Goal: Task Accomplishment & Management: Manage account settings

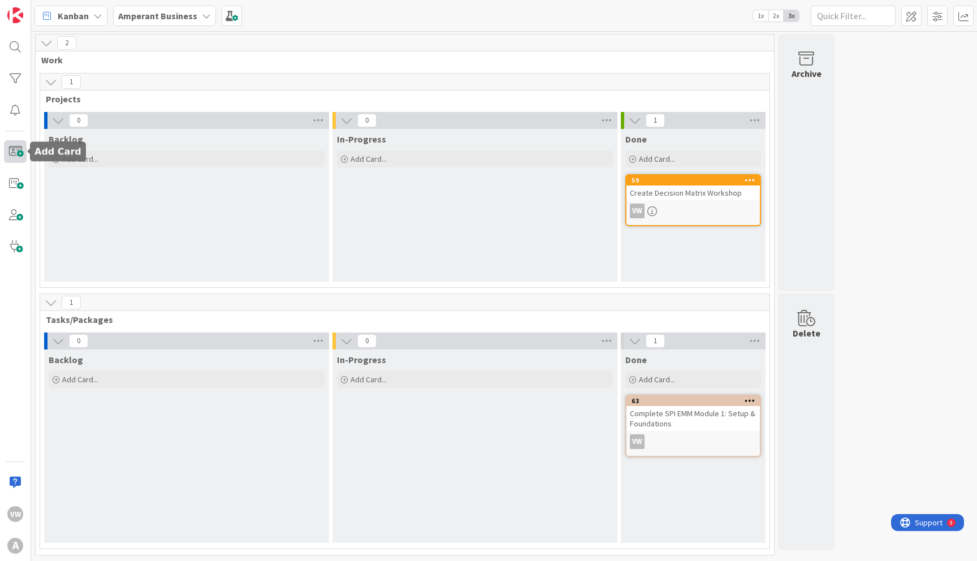
click at [18, 153] on span at bounding box center [15, 151] width 23 height 23
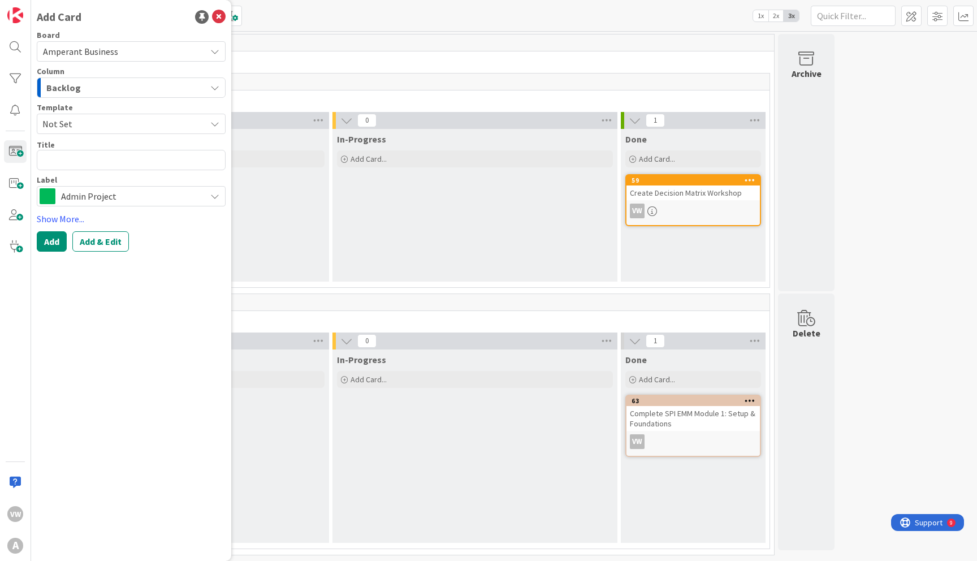
click at [120, 88] on div "Backlog" at bounding box center [125, 88] width 162 height 18
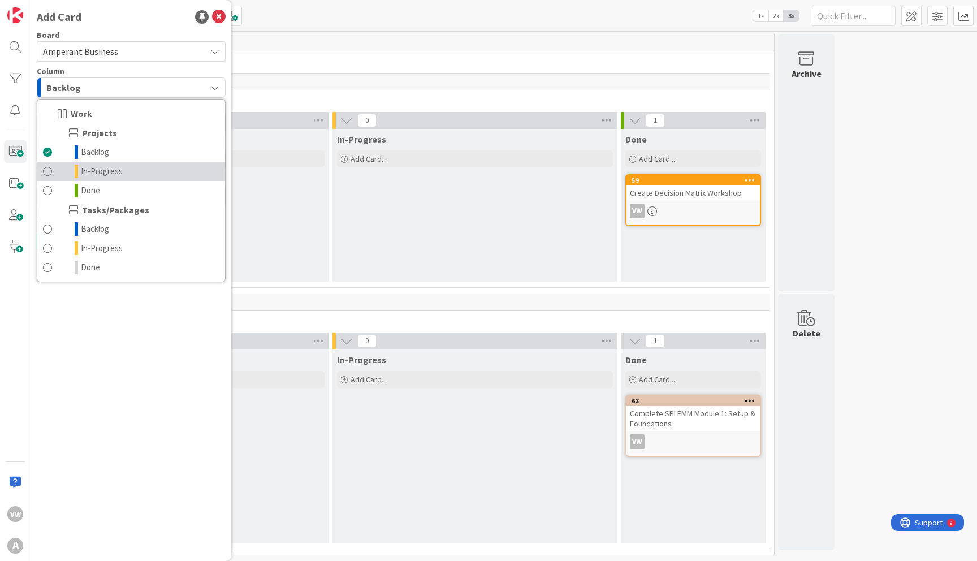
click at [111, 169] on span "In-Progress" at bounding box center [102, 171] width 42 height 14
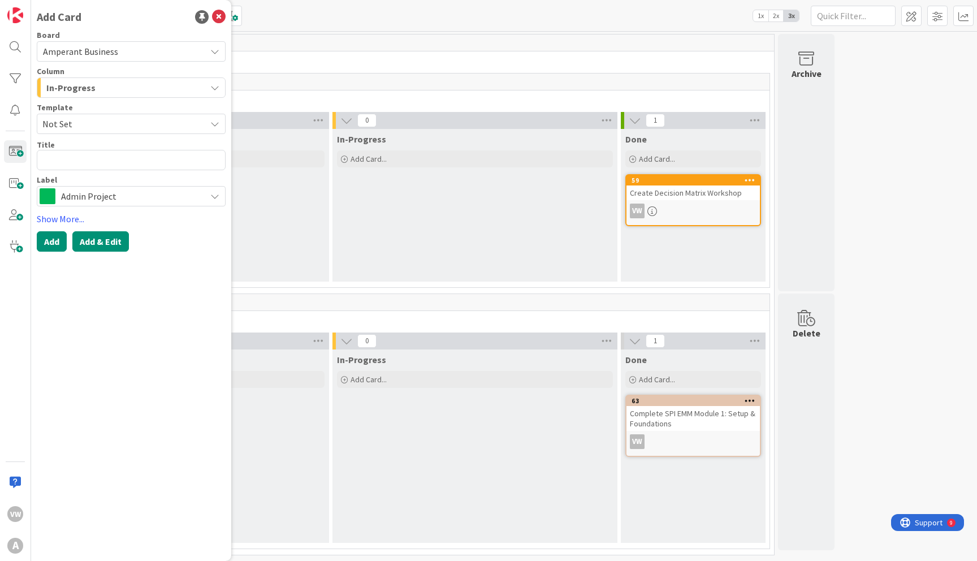
click at [98, 241] on button "Add & Edit" at bounding box center [100, 241] width 57 height 20
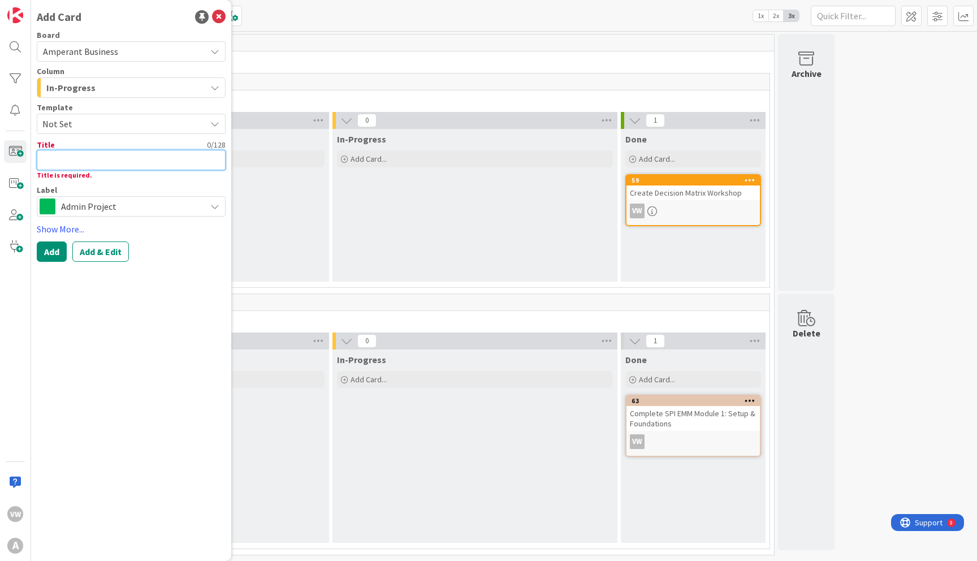
drag, startPoint x: 52, startPoint y: 161, endPoint x: 66, endPoint y: 161, distance: 13.6
click at [61, 161] on textarea at bounding box center [131, 160] width 189 height 20
type textarea "x"
type textarea "T"
type textarea "x"
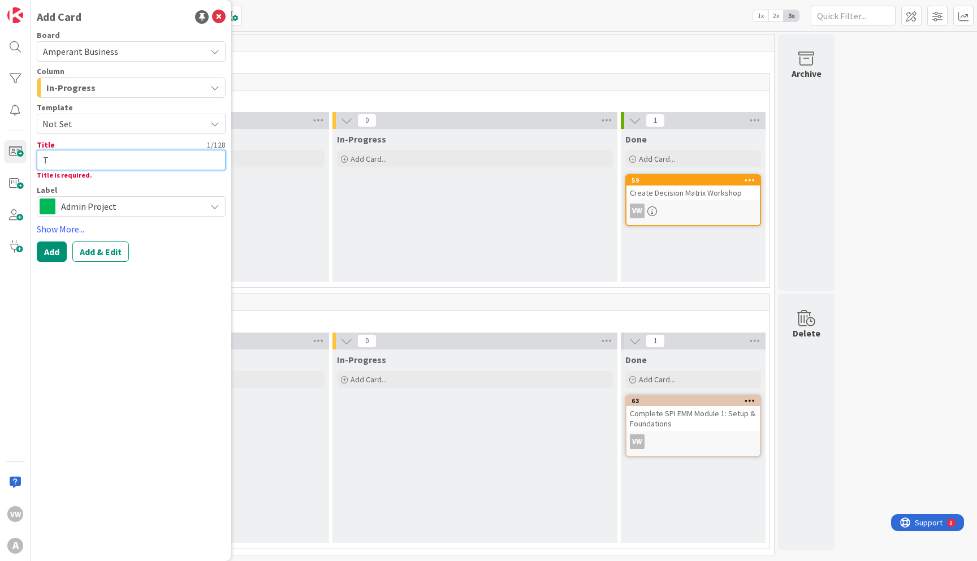
type textarea "To"
type textarea "x"
type textarea "Tod"
type textarea "x"
type textarea "[PERSON_NAME]"
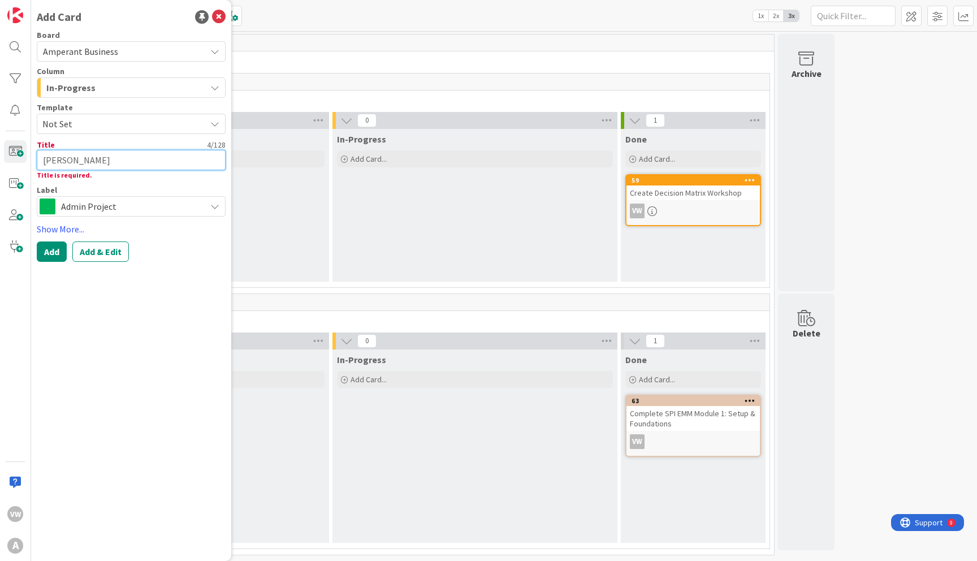
type textarea "x"
type textarea "[PERSON_NAME]"
type textarea "x"
type textarea "[PERSON_NAME]"
type textarea "x"
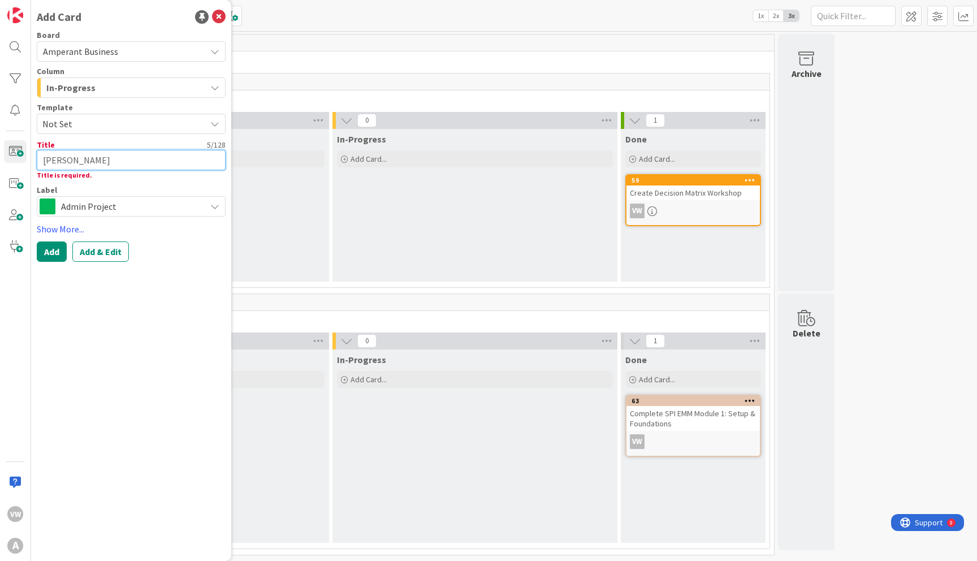
type textarea "[PERSON_NAME] MS"
type textarea "x"
type textarea "[PERSON_NAME] MSA"
drag, startPoint x: 81, startPoint y: 159, endPoint x: 42, endPoint y: 159, distance: 38.4
click at [42, 159] on textarea "[PERSON_NAME] MSA" at bounding box center [131, 160] width 189 height 20
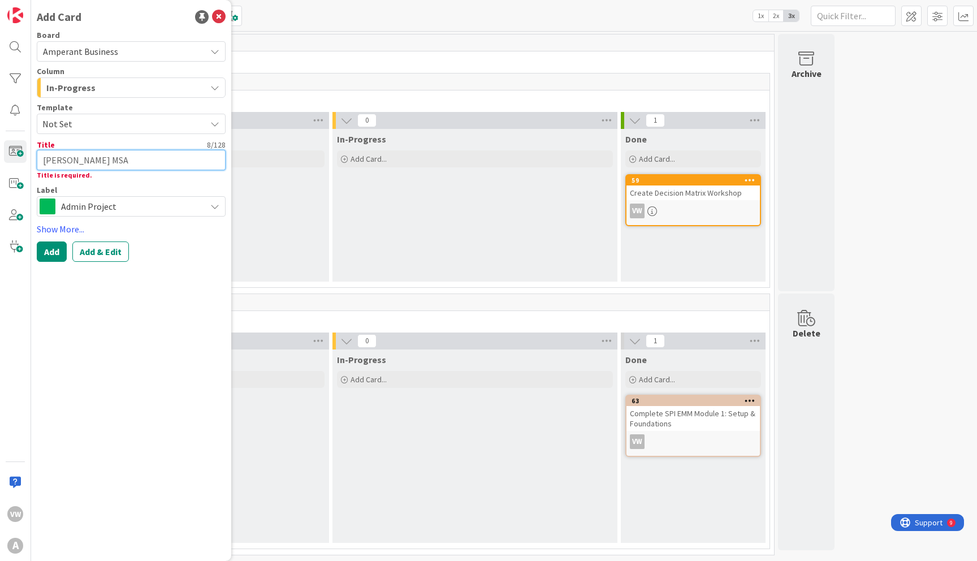
type textarea "x"
type textarea "D"
type textarea "x"
type textarea "De"
type textarea "x"
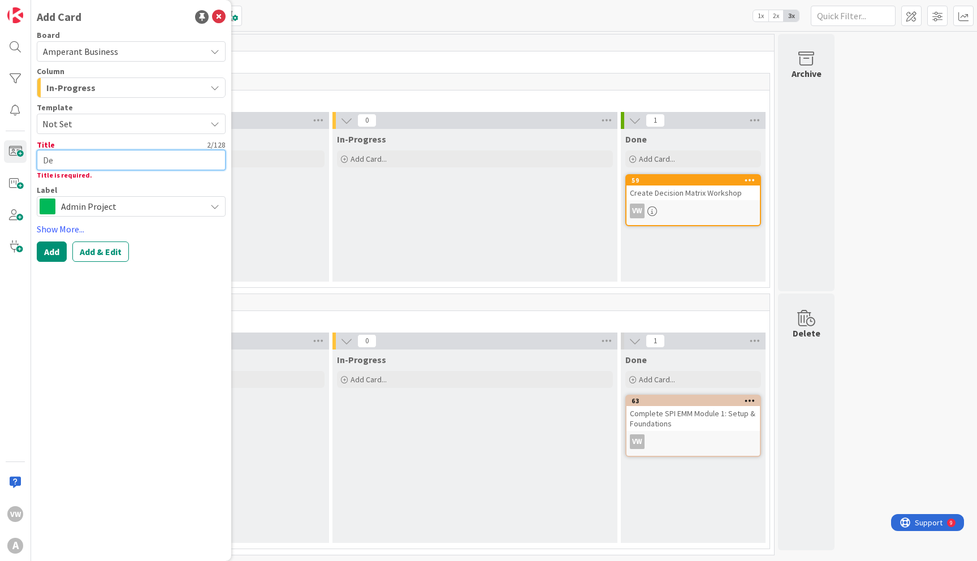
type textarea "Dev"
type textarea "x"
type textarea "Deve"
type textarea "x"
type textarea "Devel"
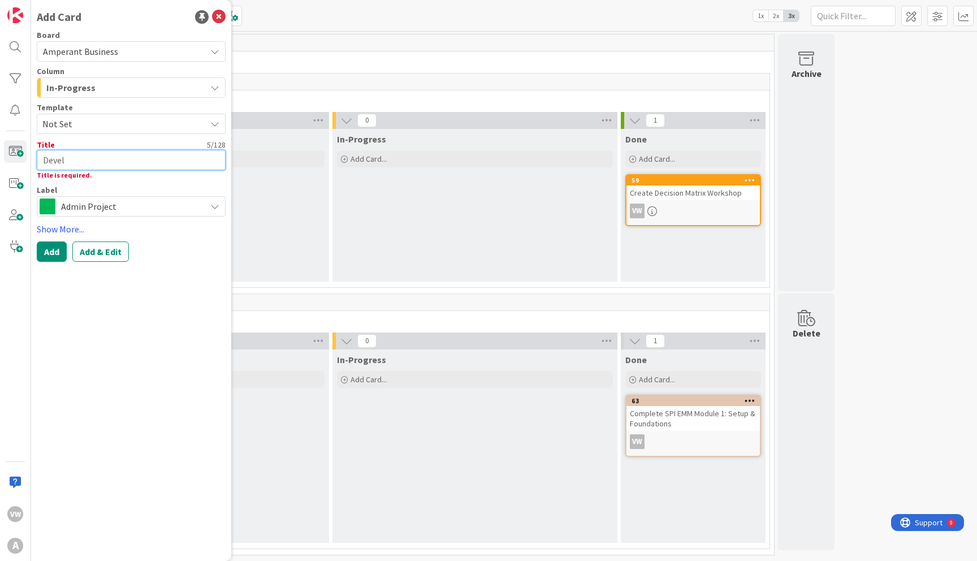
type textarea "x"
type textarea "Develo"
type textarea "x"
type textarea "Develop"
type textarea "x"
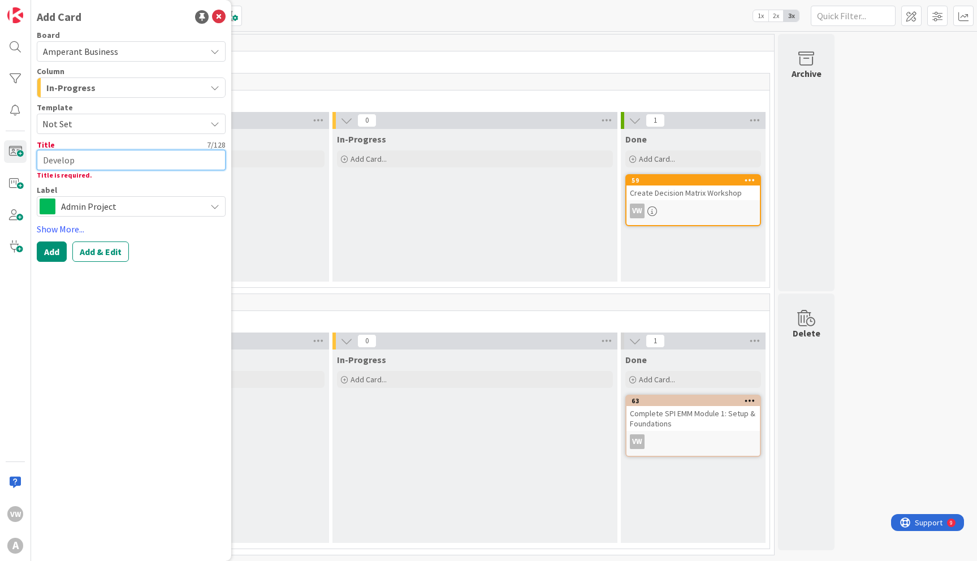
type textarea "Develop"
type textarea "x"
type textarea "Develop M"
type textarea "x"
type textarea "Develop MS"
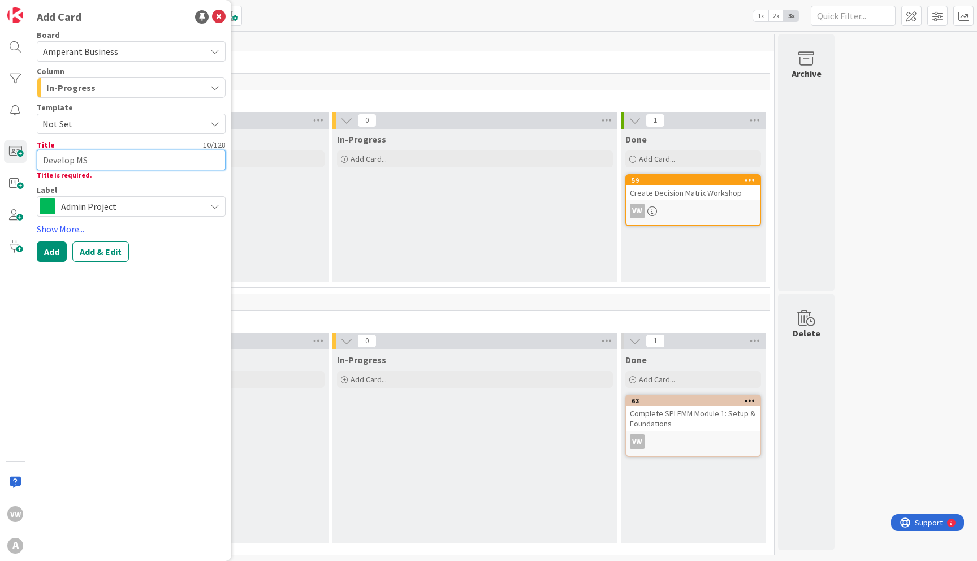
type textarea "x"
type textarea "Develop MSA"
type textarea "x"
type textarea "Develop MSA"
type textarea "x"
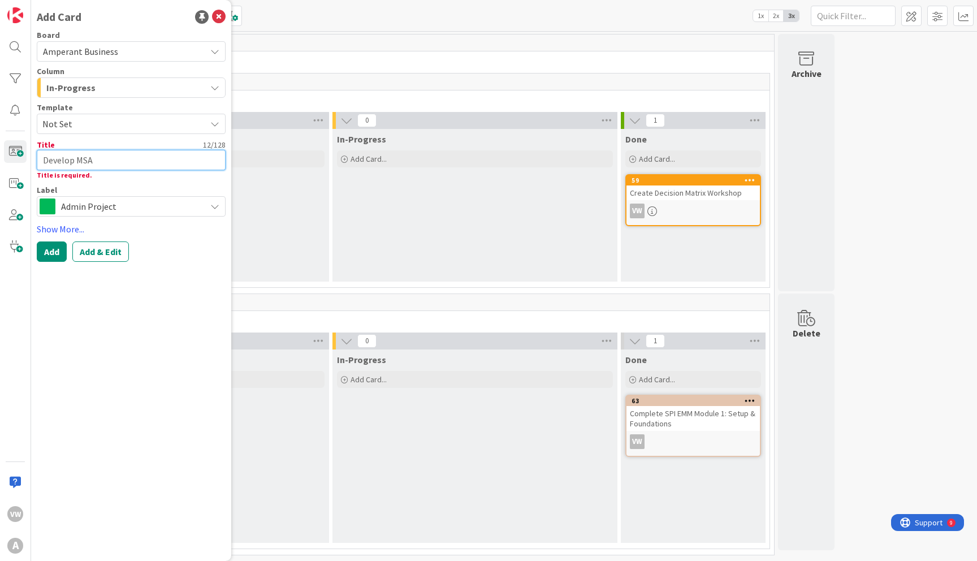
type textarea "Develop MSA f"
type textarea "x"
type textarea "Develop MSA fo"
type textarea "x"
type textarea "Develop MSA for"
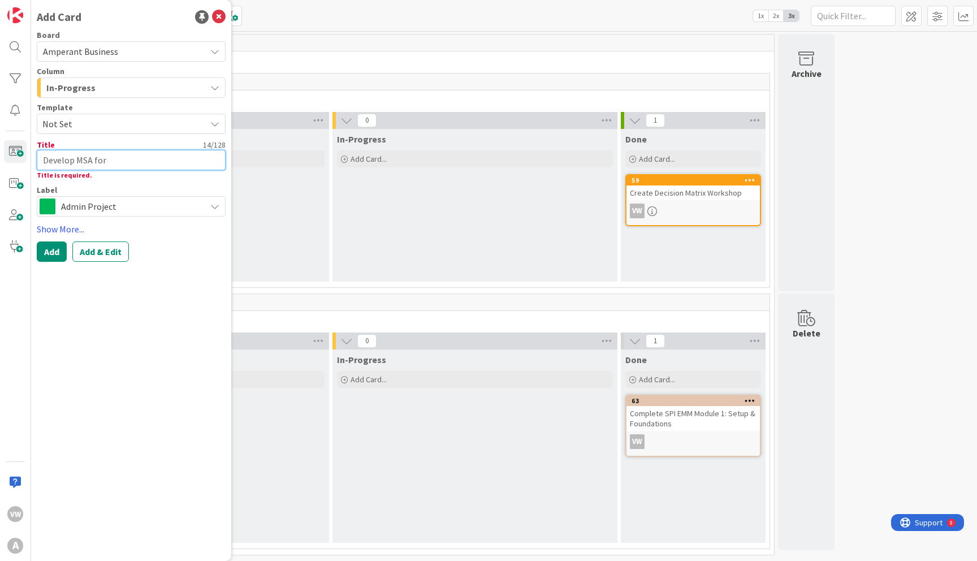
type textarea "x"
type textarea "Develop MSA for"
type textarea "x"
type textarea "Develop MSA for P"
type textarea "x"
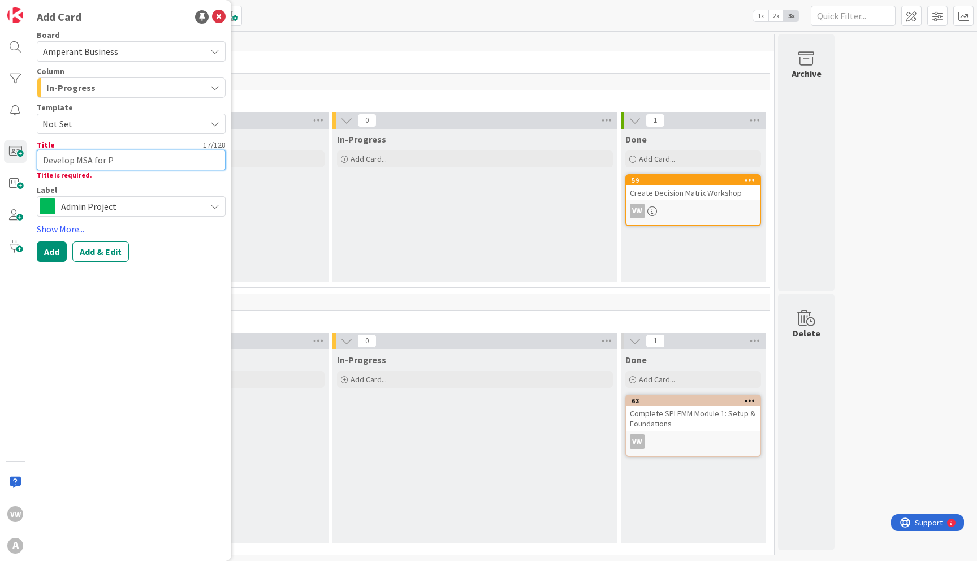
type textarea "Develop MSA for PV"
type textarea "x"
type textarea "Develop MSA for PVJ"
type textarea "x"
type textarea "Develop MSA for PVJ"
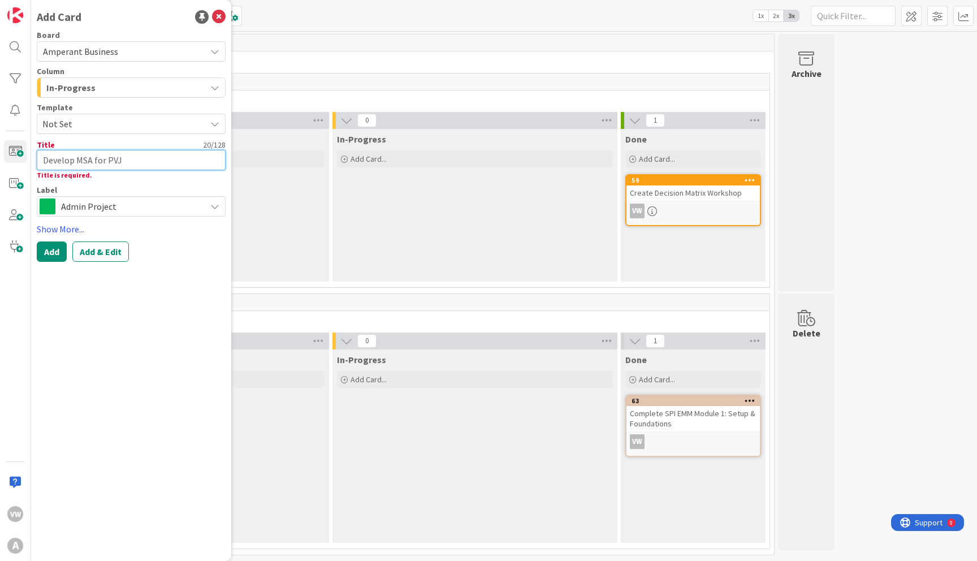
type textarea "x"
type textarea "Develop MSA for PVJ S"
type textarea "x"
type textarea "Develop MSA for PVJ So"
type textarea "x"
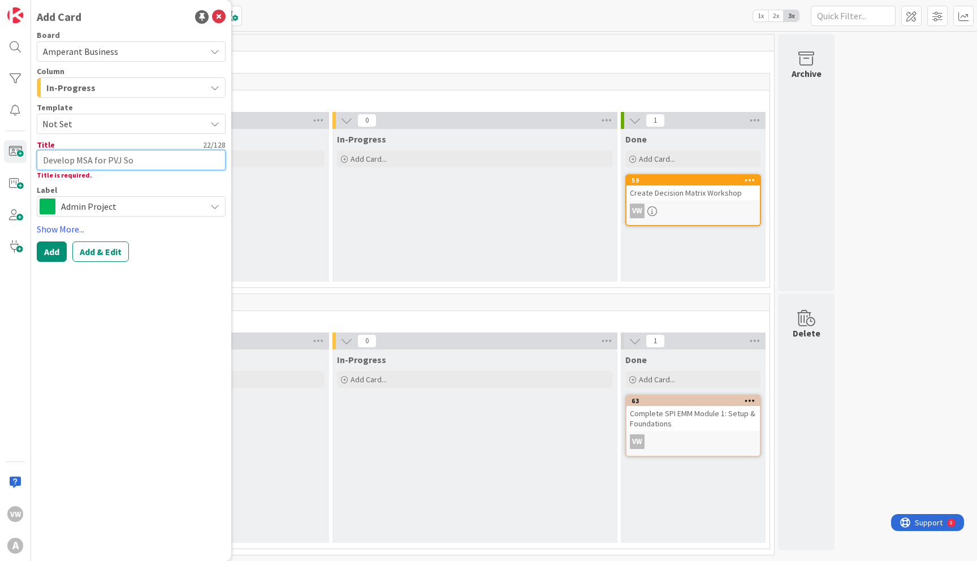
type textarea "Develop MSA for PVJ Sol"
type textarea "x"
type textarea "Develop MSA for PVJ Solu"
type textarea "x"
type textarea "Develop MSA for PVJ Solut"
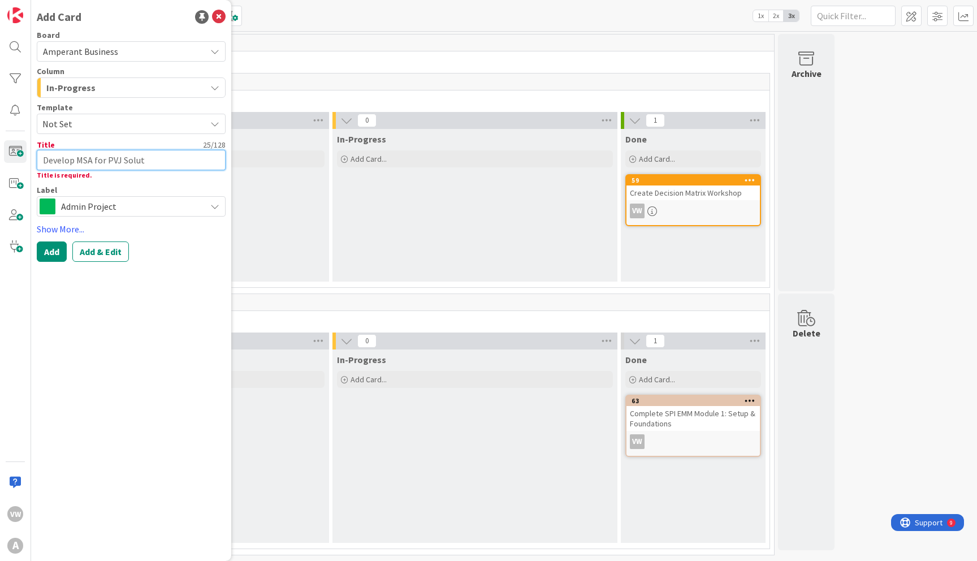
type textarea "x"
type textarea "Develop MSA for PVJ Soluti"
type textarea "x"
type textarea "Develop MSA for PVJ Solutio"
type textarea "x"
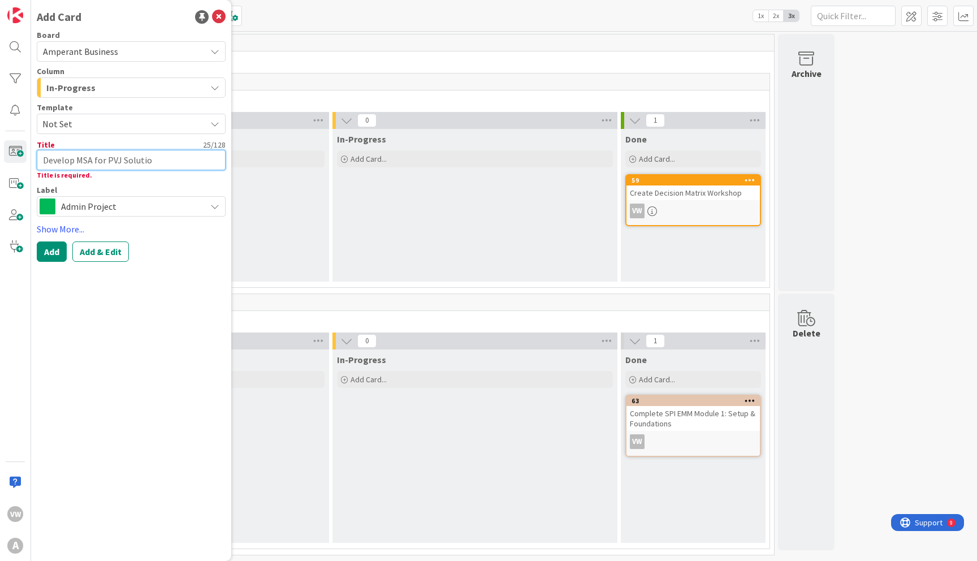
type textarea "Develop MSA for PVJ Solution"
type textarea "x"
type textarea "Develop MSA for PVJ Solutions"
click at [148, 203] on span "Admin Project" at bounding box center [130, 206] width 139 height 16
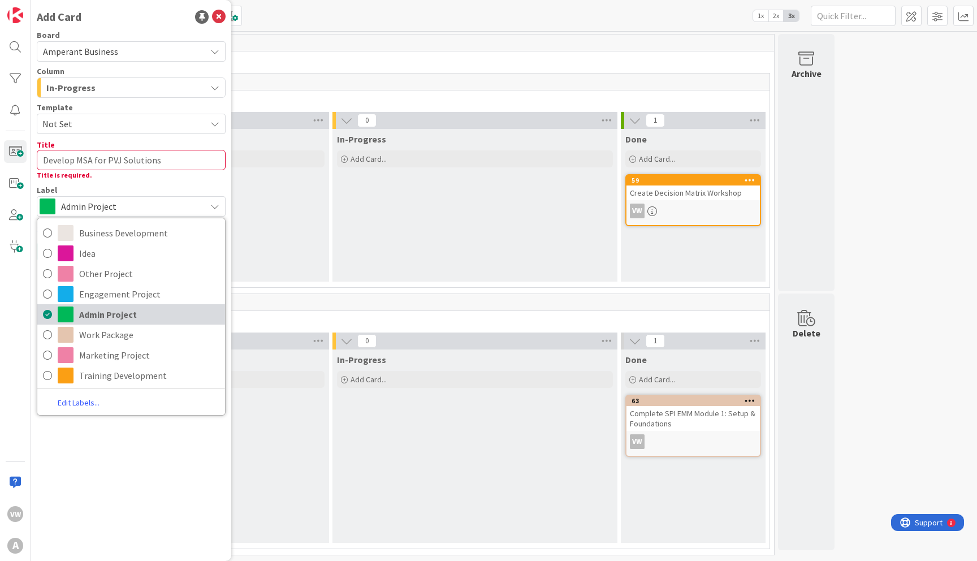
click at [111, 310] on span "Admin Project" at bounding box center [149, 314] width 140 height 17
type textarea "x"
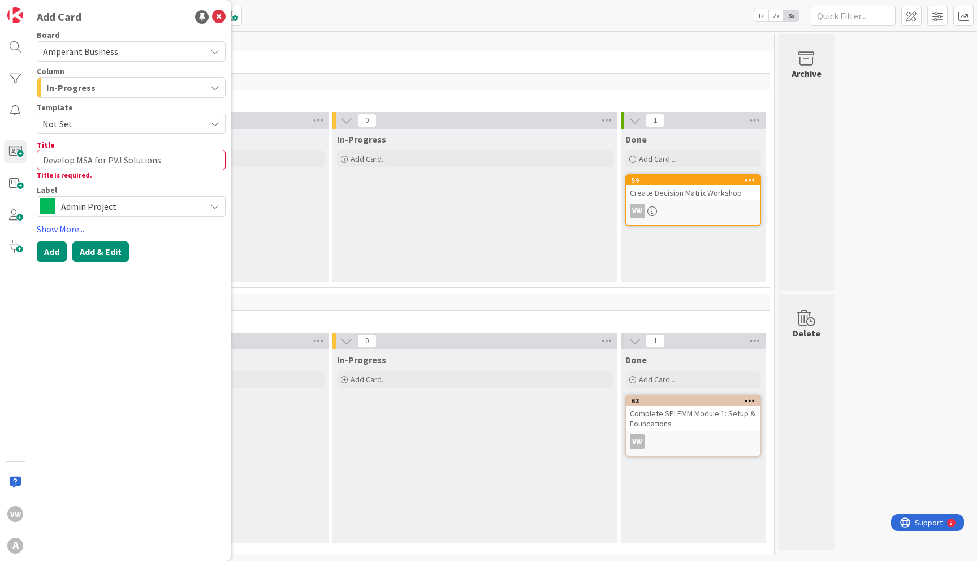
click at [101, 257] on button "Add & Edit" at bounding box center [100, 251] width 57 height 20
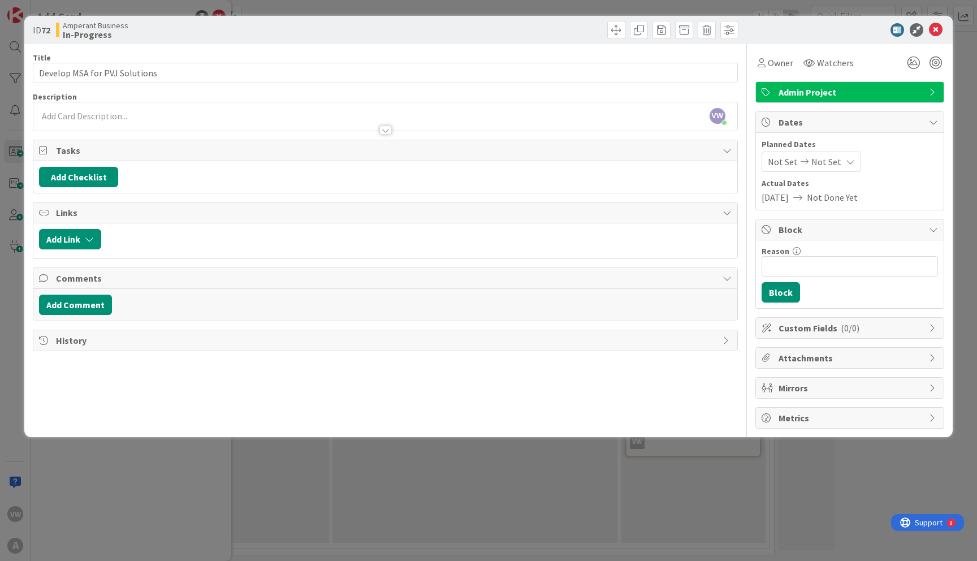
click at [208, 117] on div "VW [PERSON_NAME] just joined" at bounding box center [385, 116] width 704 height 28
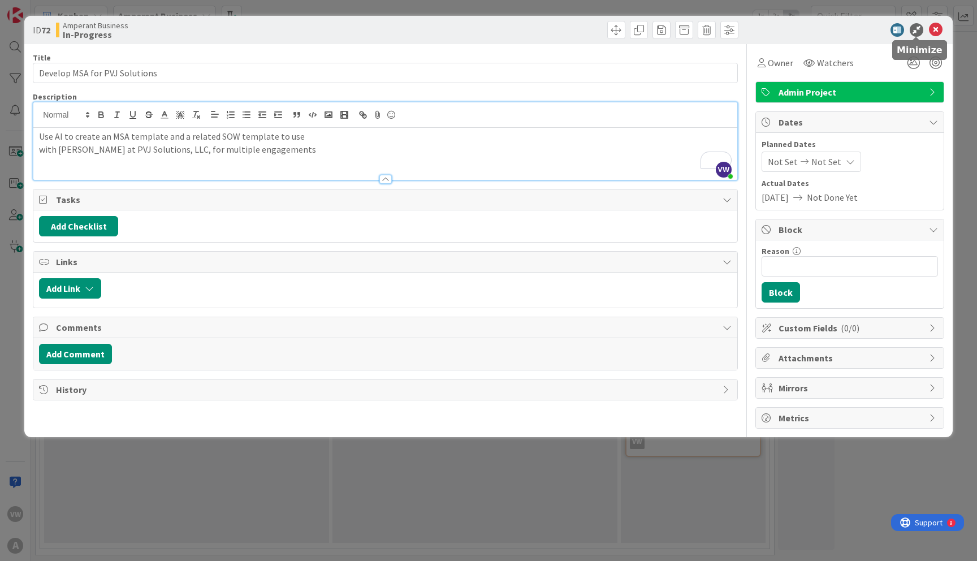
click at [916, 28] on icon at bounding box center [916, 30] width 14 height 14
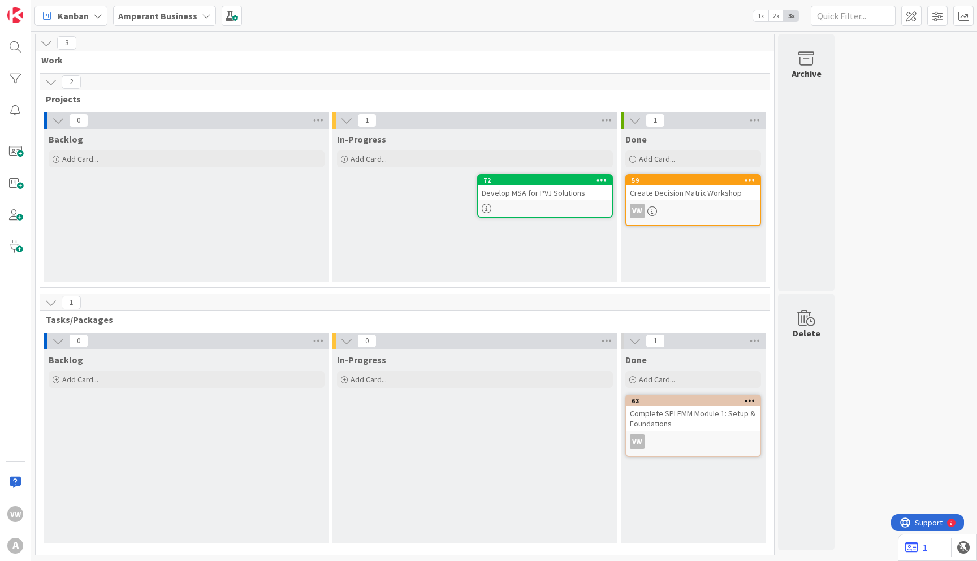
click at [542, 202] on link "72 Develop MSA for PVJ Solutions" at bounding box center [545, 196] width 136 height 44
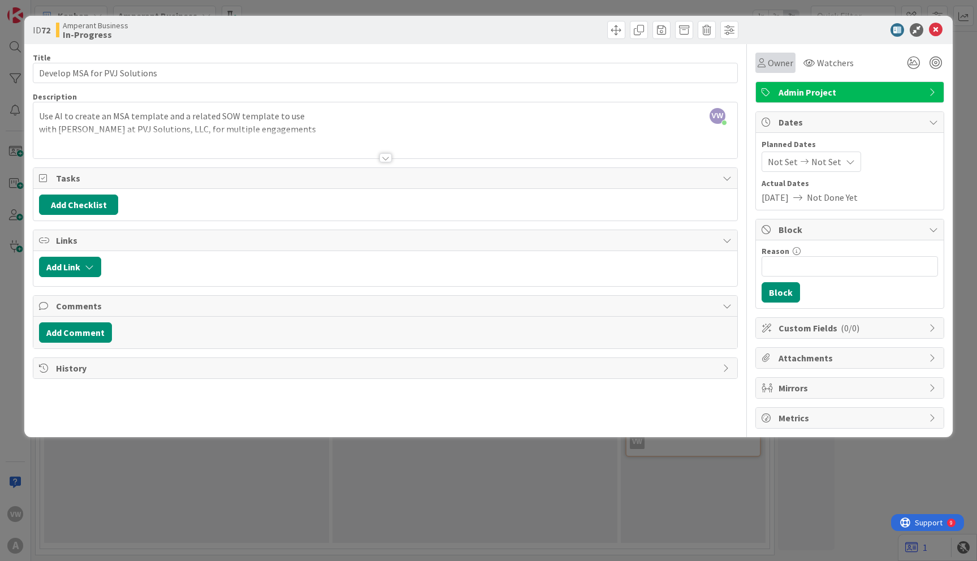
click at [781, 63] on span "Owner" at bounding box center [780, 63] width 25 height 14
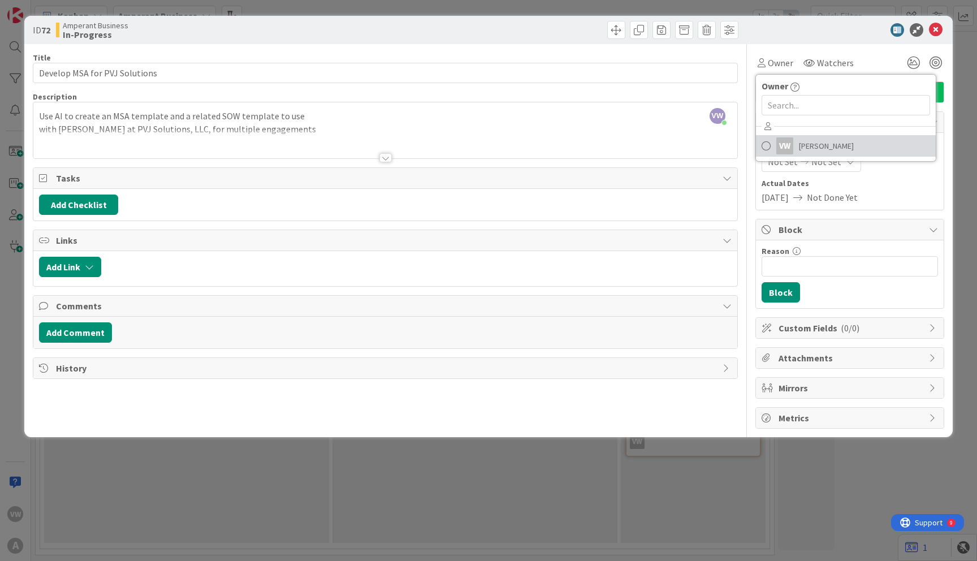
click at [799, 142] on span "[PERSON_NAME]" at bounding box center [826, 145] width 55 height 17
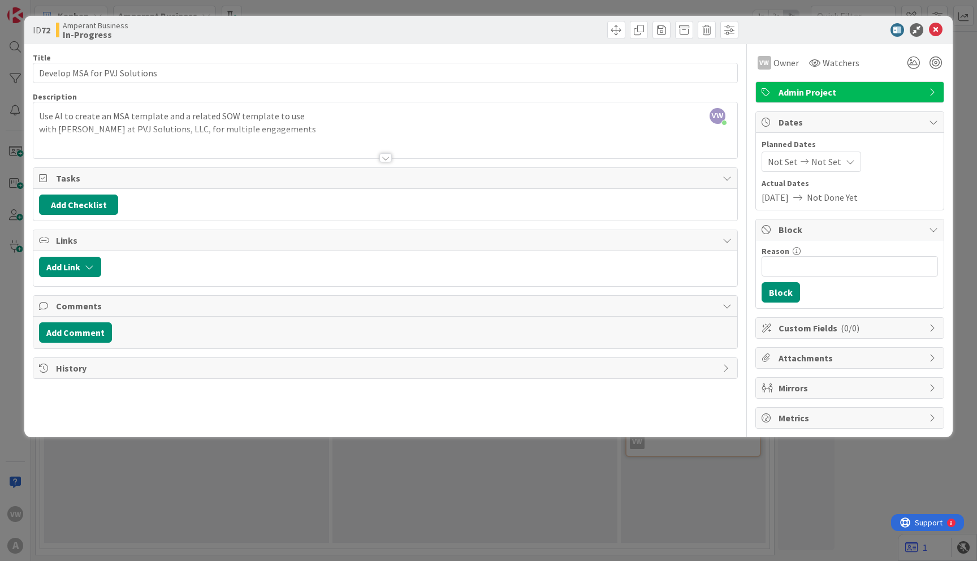
click at [828, 157] on span "Not Set" at bounding box center [826, 162] width 30 height 14
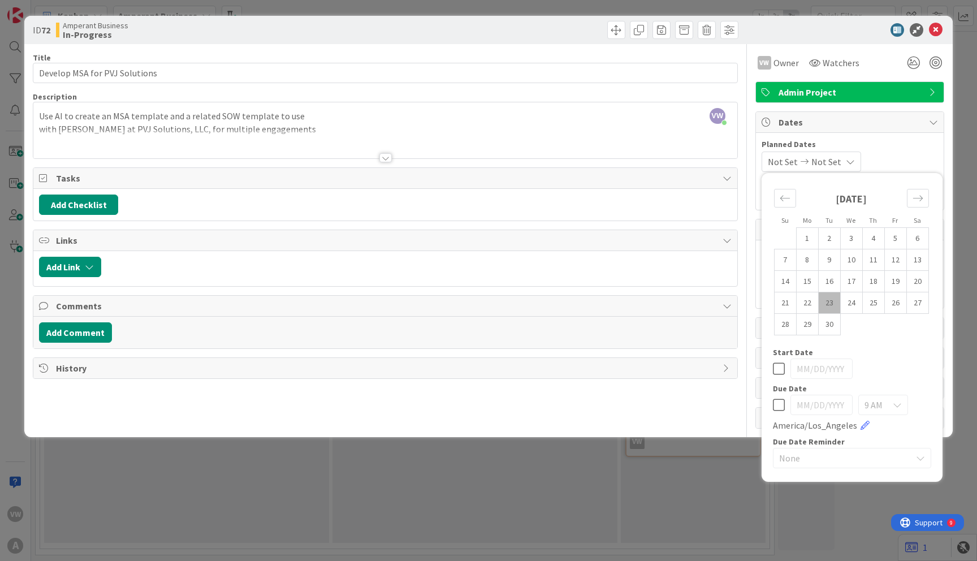
click at [780, 367] on icon at bounding box center [779, 369] width 12 height 14
type input "[DATE]"
click at [783, 403] on icon at bounding box center [779, 405] width 12 height 14
type input "[DATE]"
click at [821, 406] on input "[DATE]" at bounding box center [821, 405] width 62 height 20
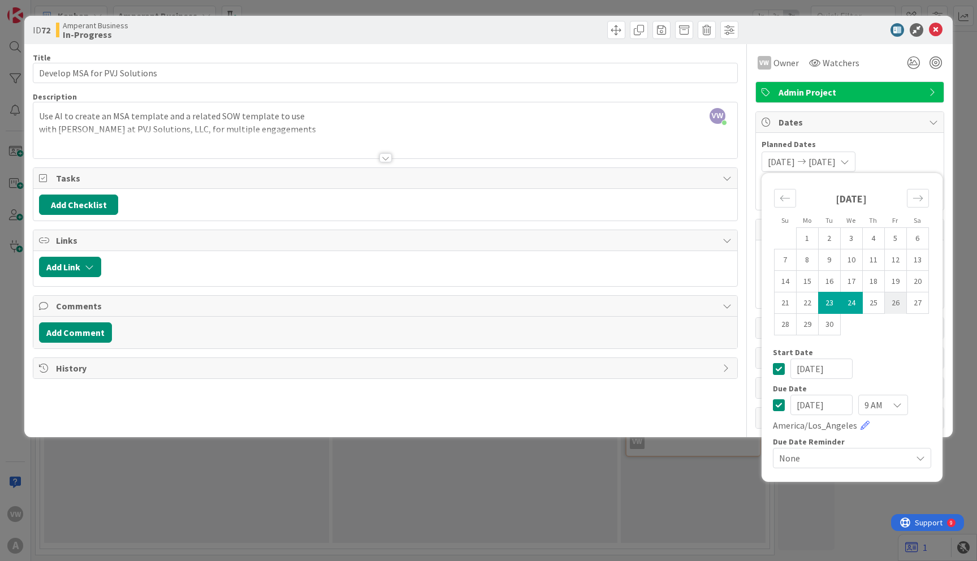
click at [894, 298] on td "26" at bounding box center [895, 302] width 22 height 21
type input "[DATE]"
click at [830, 305] on td "23" at bounding box center [829, 302] width 22 height 21
type input "[DATE]"
click at [778, 404] on icon at bounding box center [779, 405] width 12 height 14
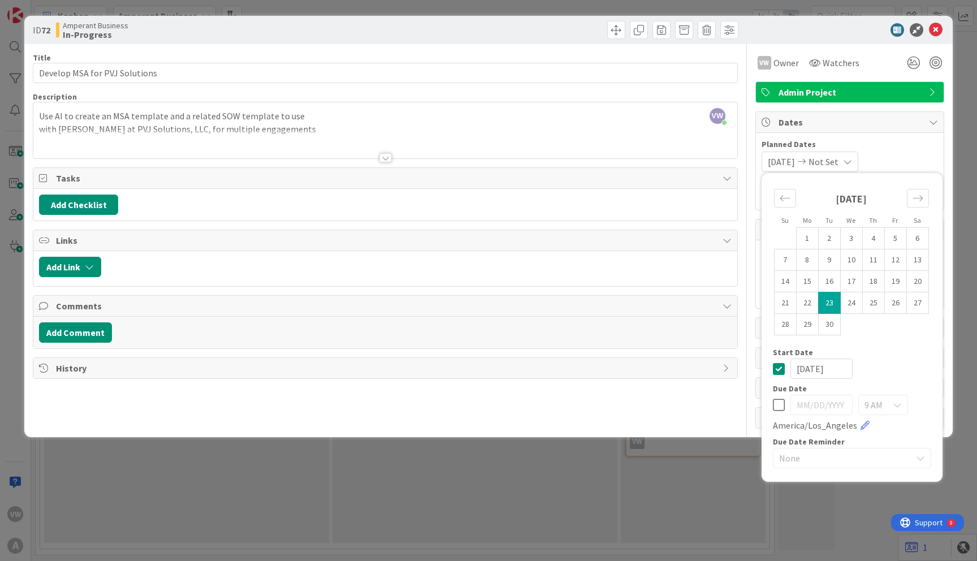
type input "[DATE]"
drag, startPoint x: 867, startPoint y: 305, endPoint x: 892, endPoint y: 306, distance: 25.5
click at [892, 306] on tr "21 22 23 24 25 26 27" at bounding box center [851, 302] width 154 height 21
click at [782, 369] on icon at bounding box center [779, 369] width 12 height 14
click at [779, 369] on icon at bounding box center [779, 369] width 12 height 14
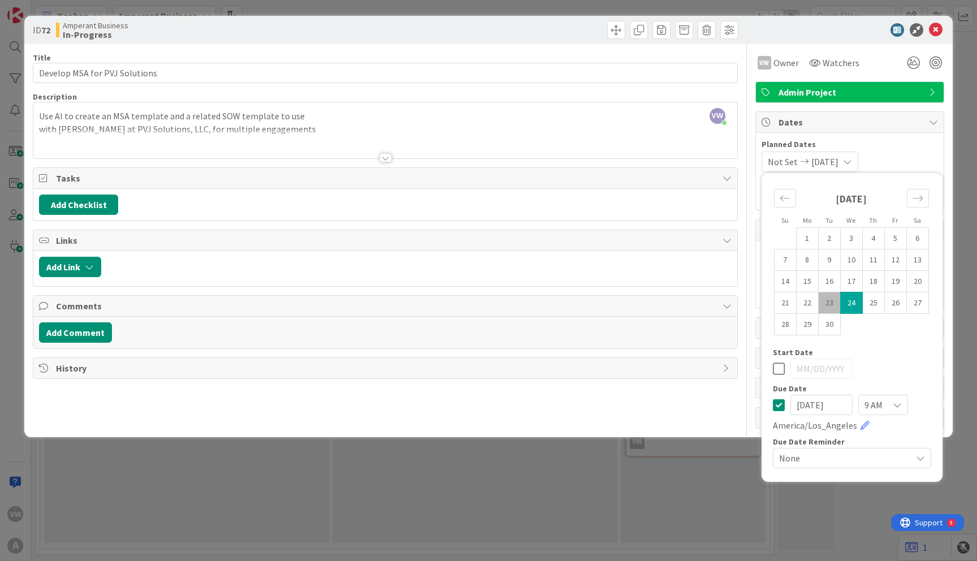
type input "[DATE]"
click at [823, 409] on input "[DATE]" at bounding box center [821, 405] width 62 height 20
drag, startPoint x: 839, startPoint y: 401, endPoint x: 794, endPoint y: 405, distance: 45.3
click at [794, 405] on input "[DATE]" at bounding box center [821, 405] width 62 height 20
click at [896, 300] on td "26" at bounding box center [895, 302] width 22 height 21
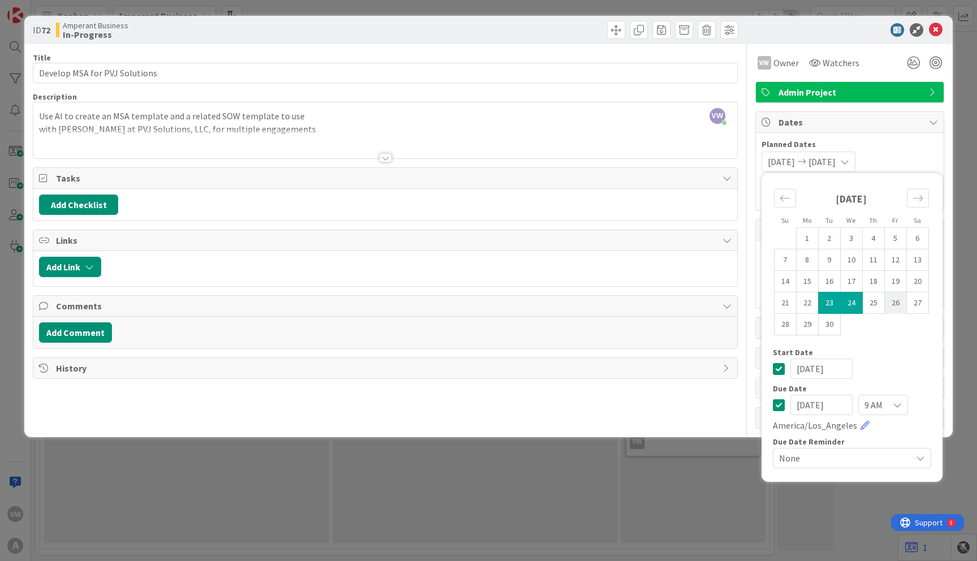
type input "[DATE]"
click at [893, 457] on span "None" at bounding box center [842, 458] width 127 height 16
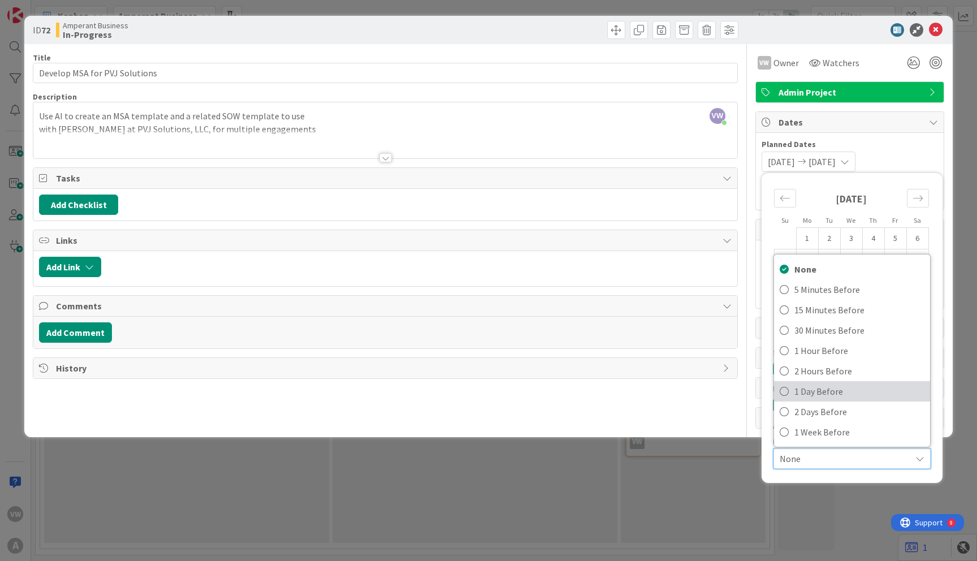
click at [825, 389] on span "1 Day Before" at bounding box center [859, 391] width 130 height 17
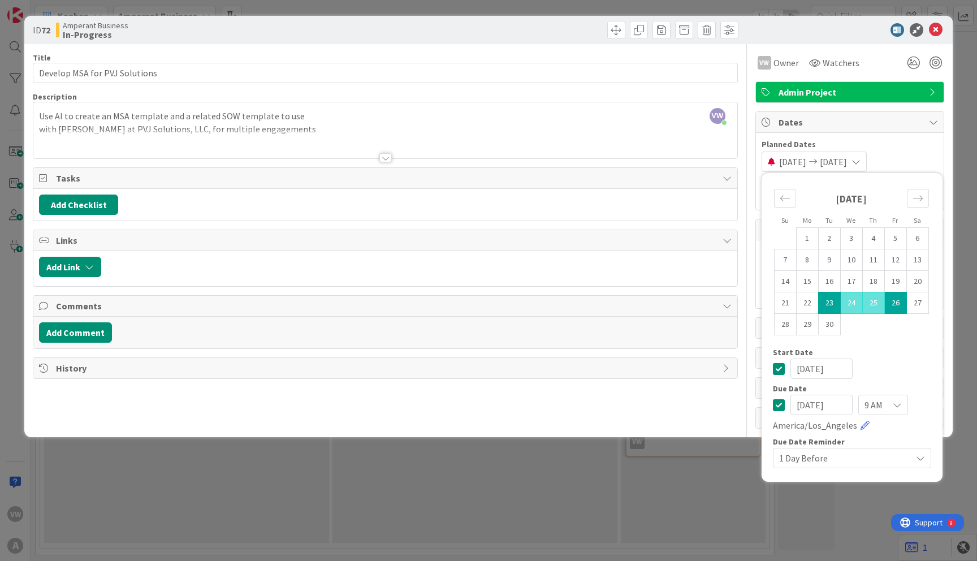
click at [924, 151] on div "[DATE] [DATE] Su Mo Tu We Th Fr Sa [DATE] 1 2 3 4 5 6 7 8 9 10 11 12 13 14 15 1…" at bounding box center [849, 161] width 176 height 20
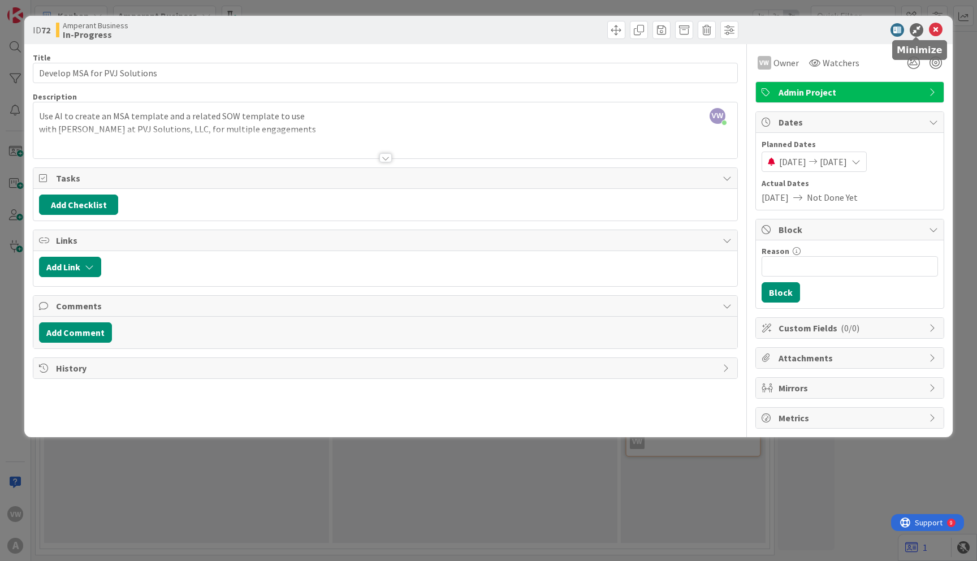
click at [916, 28] on icon at bounding box center [916, 30] width 14 height 14
